Goal: Task Accomplishment & Management: Use online tool/utility

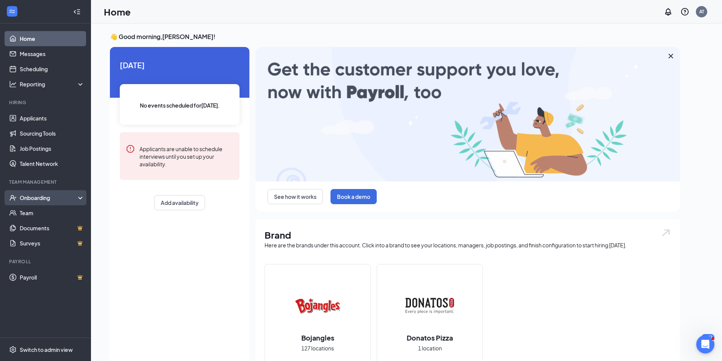
click at [55, 197] on div "Onboarding" at bounding box center [49, 198] width 58 height 8
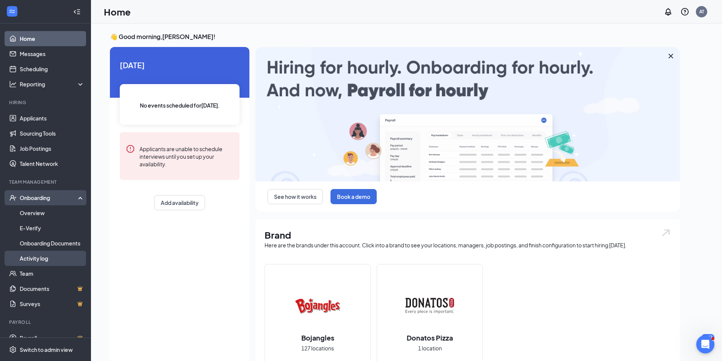
click at [36, 256] on link "Activity log" at bounding box center [52, 258] width 65 height 15
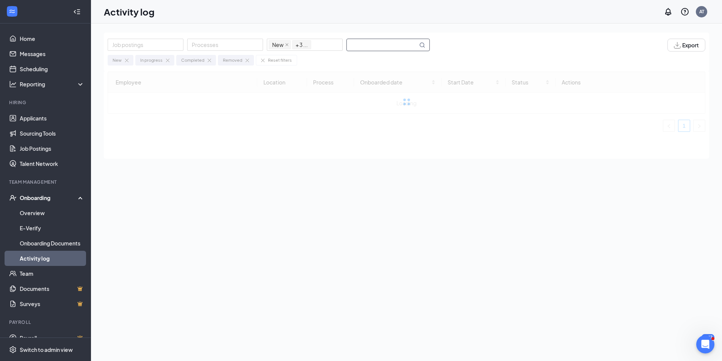
click at [382, 43] on input "text" at bounding box center [382, 45] width 71 height 12
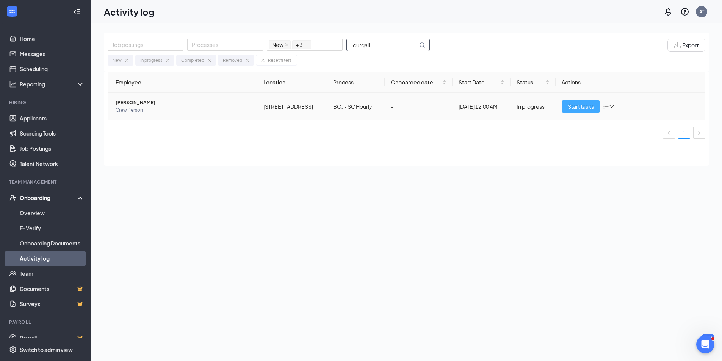
type input "durgali"
click at [584, 103] on span "Start tasks" at bounding box center [581, 106] width 26 height 8
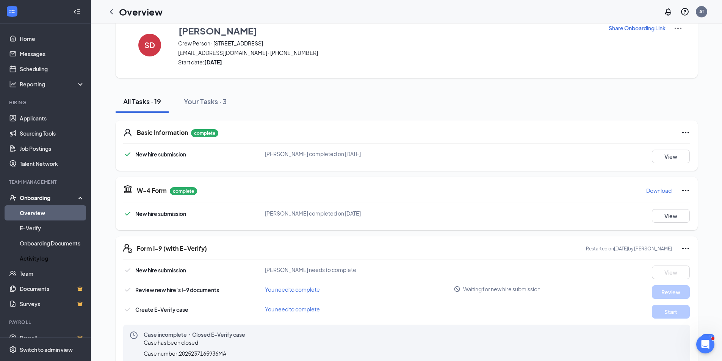
scroll to position [38, 0]
